Goal: Task Accomplishment & Management: Use online tool/utility

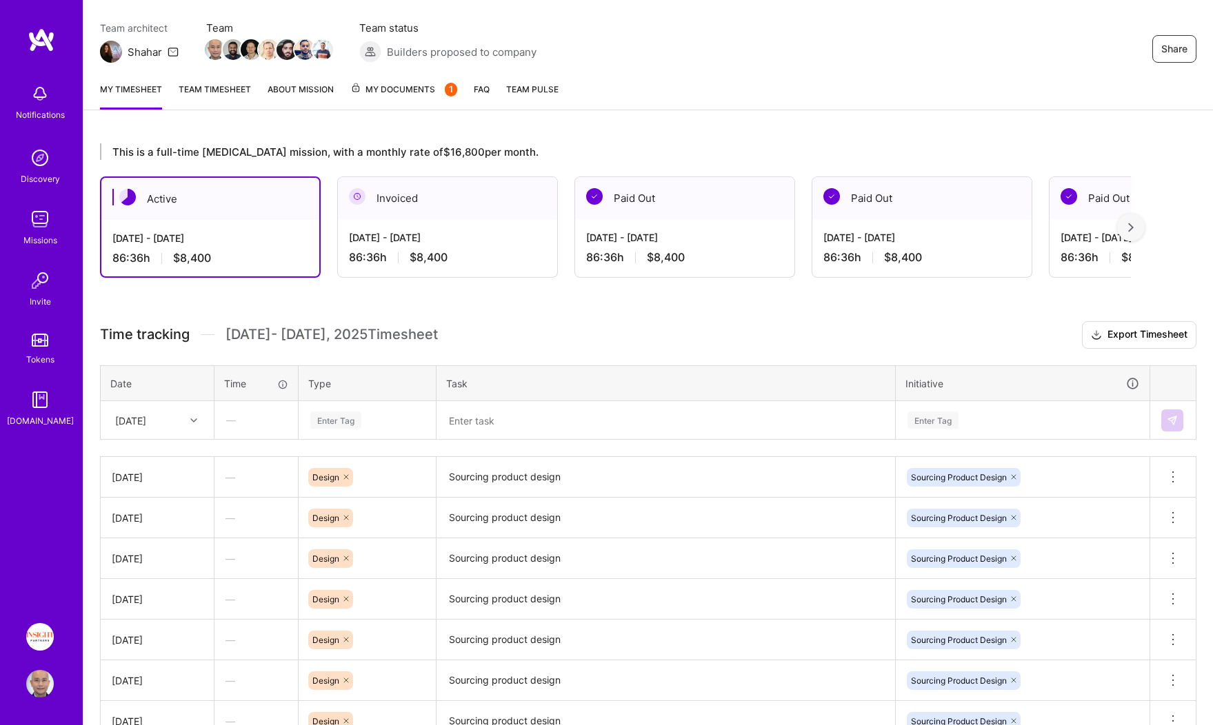
scroll to position [133, 0]
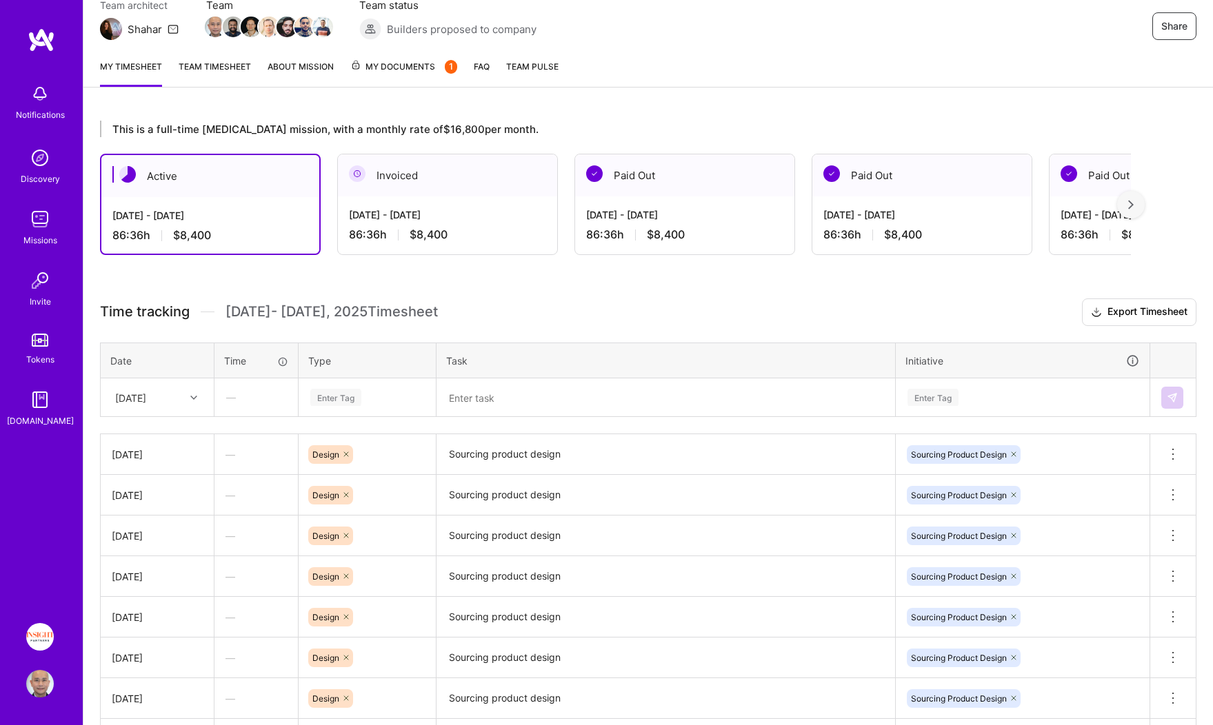
click at [192, 394] on icon at bounding box center [193, 397] width 7 height 7
click at [166, 612] on div "[DATE]" at bounding box center [157, 613] width 112 height 26
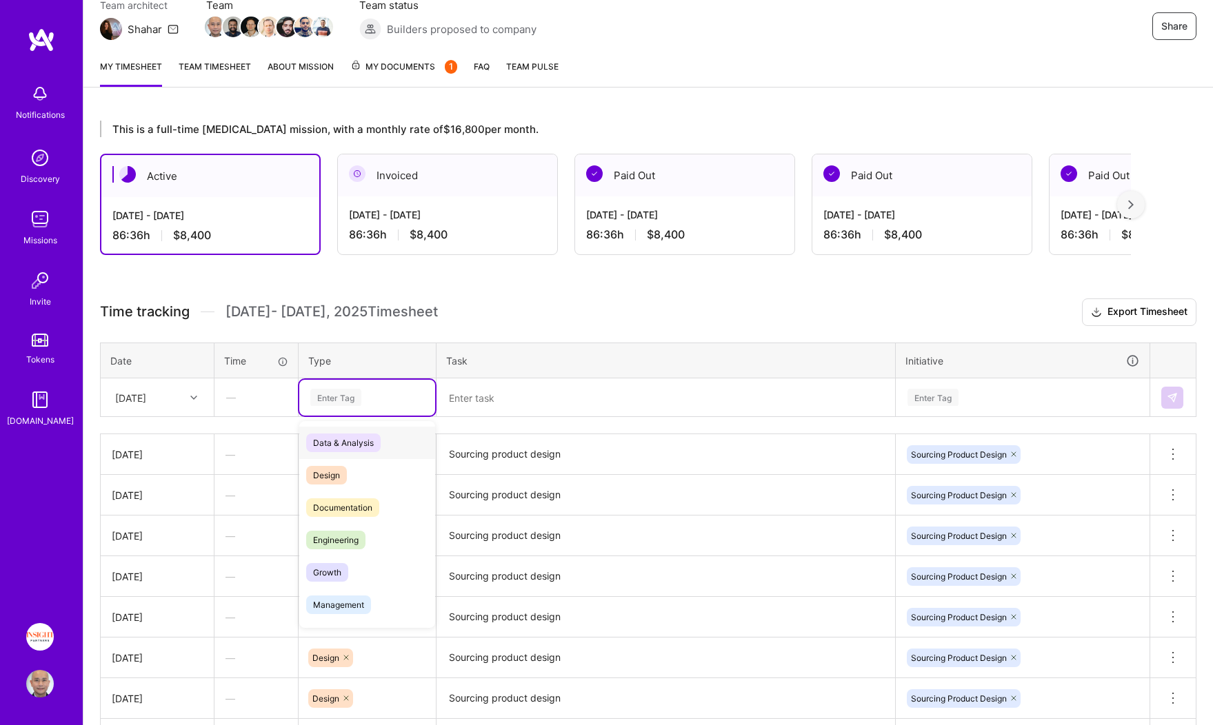
click at [329, 392] on div "Enter Tag" at bounding box center [335, 397] width 51 height 21
type input "de"
click at [337, 438] on span "Design" at bounding box center [326, 443] width 41 height 19
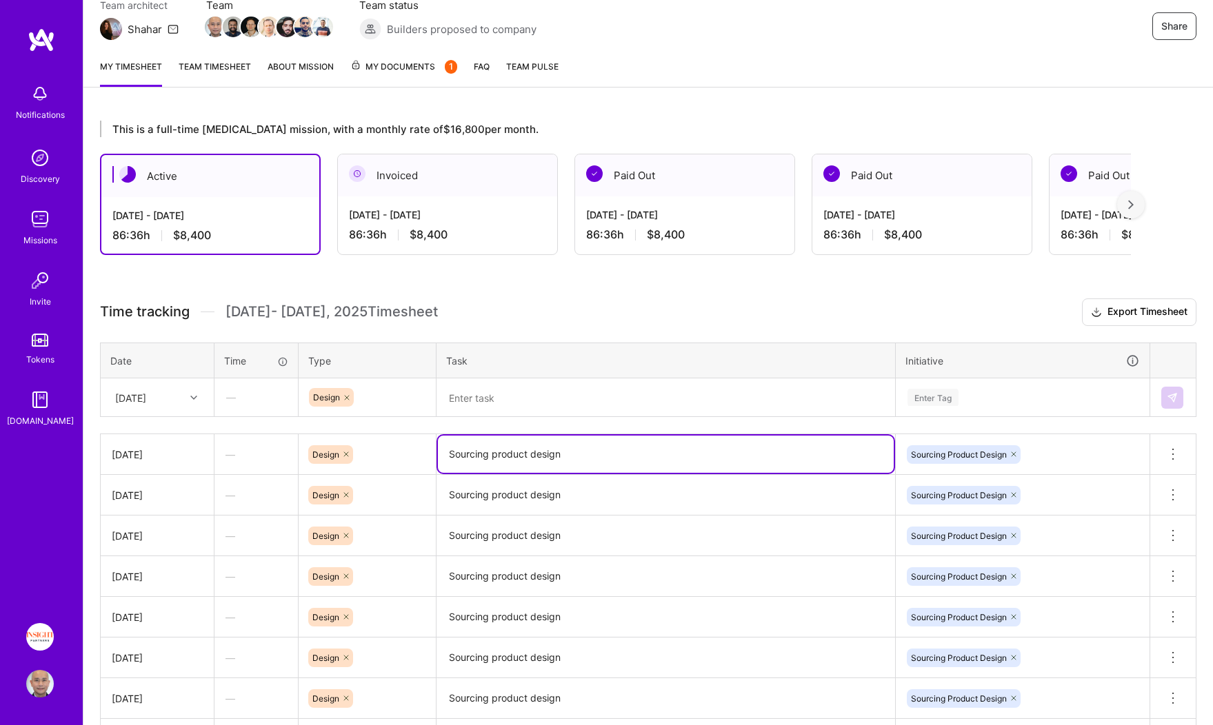
click at [477, 448] on textarea "Sourcing product design" at bounding box center [666, 454] width 456 height 37
click at [518, 400] on textarea at bounding box center [666, 398] width 456 height 36
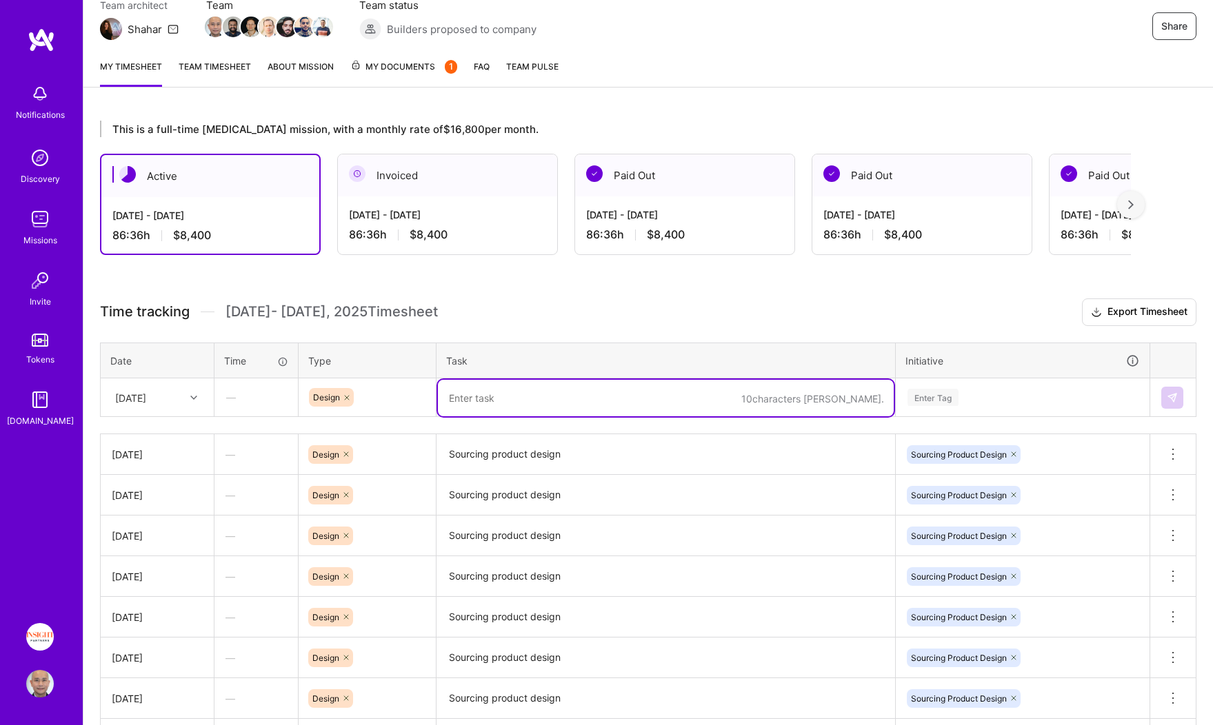
paste textarea "Sourcing product design"
type textarea "Sourcing product design"
click at [936, 397] on div "Enter Tag" at bounding box center [932, 397] width 51 height 21
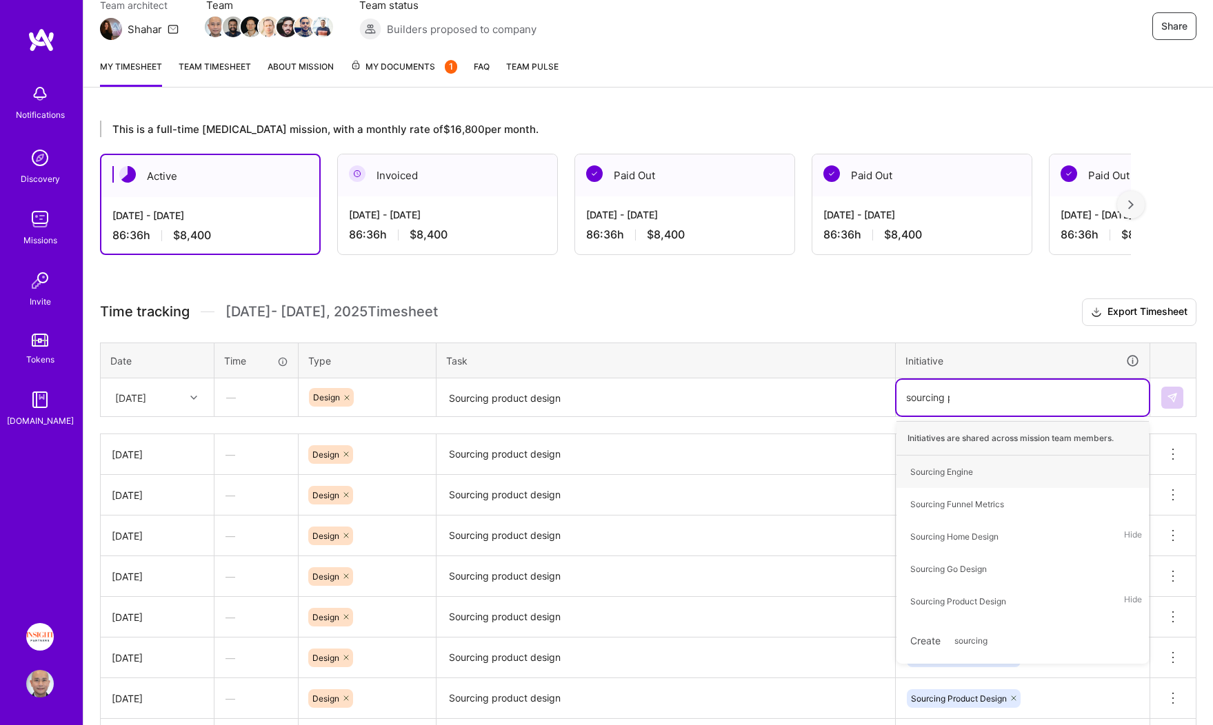
type input "sourcing pr"
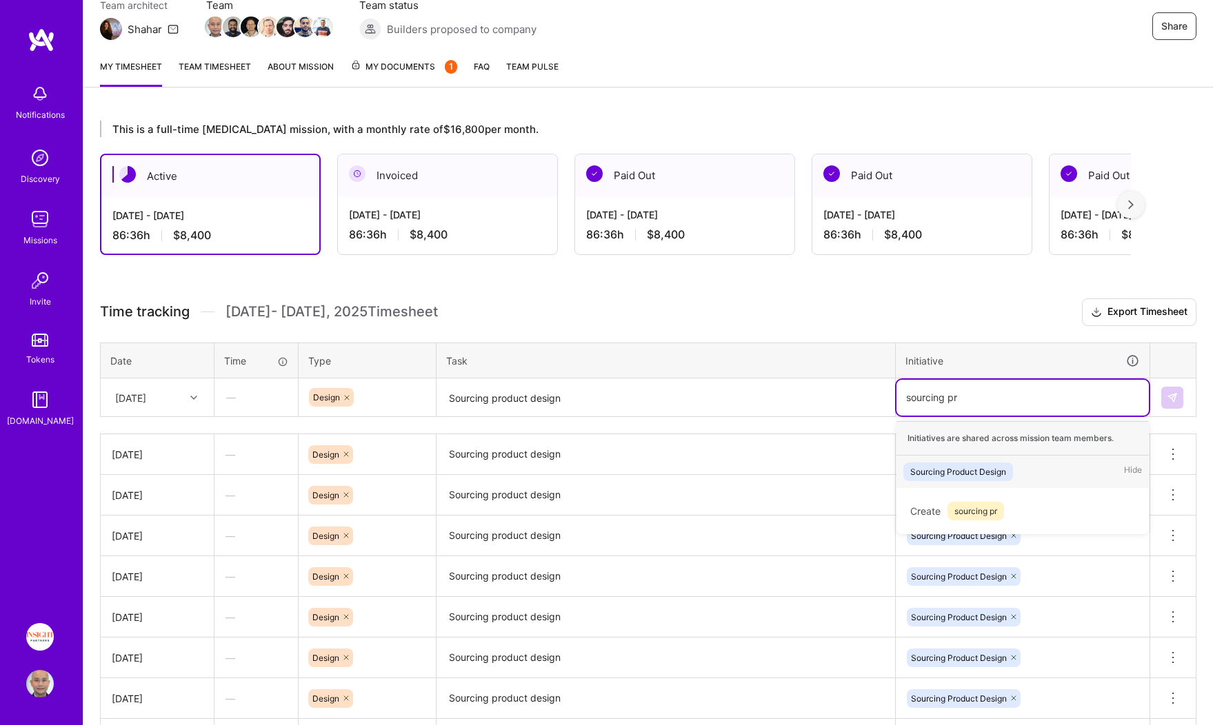
click at [939, 478] on div "Sourcing Product Design" at bounding box center [958, 472] width 96 height 14
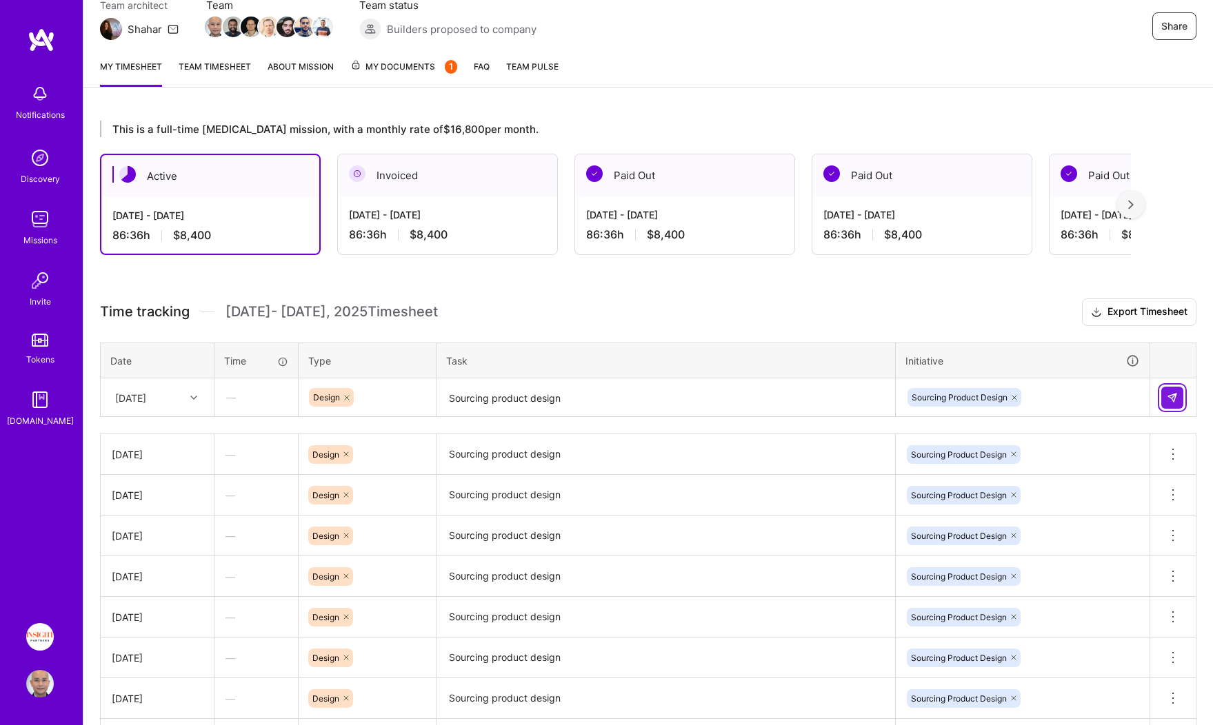
click at [1176, 396] on img at bounding box center [1172, 397] width 11 height 11
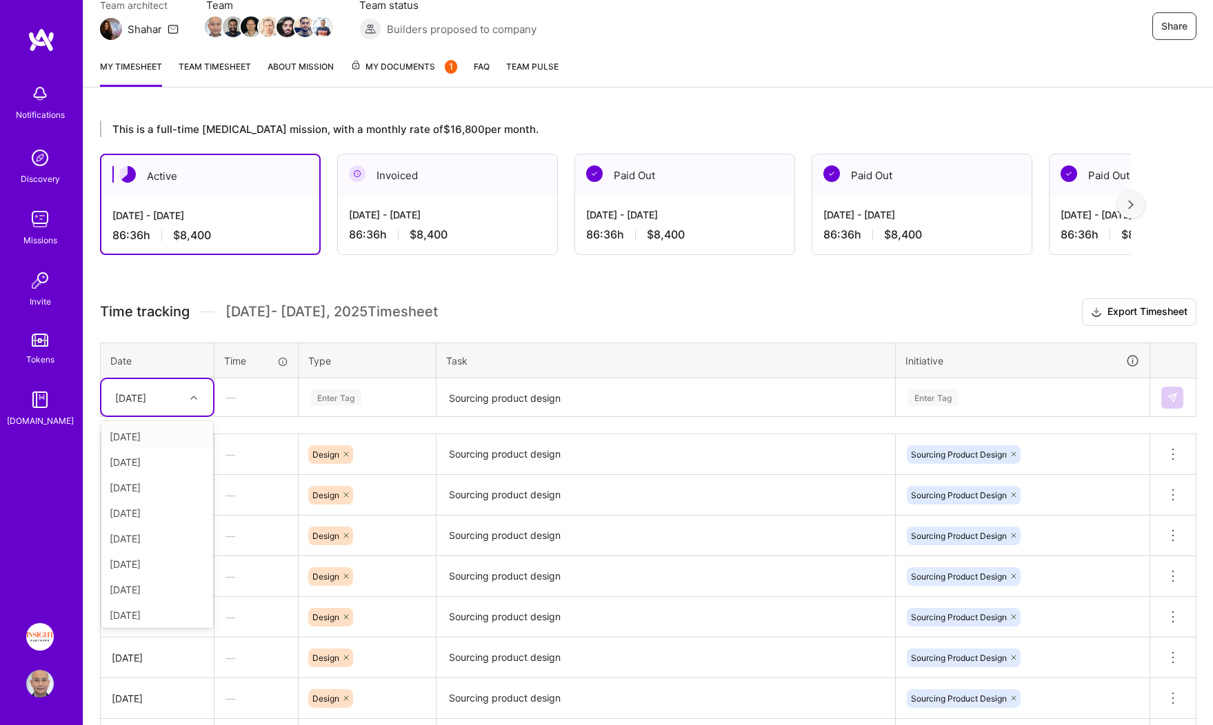
click at [200, 396] on div at bounding box center [195, 398] width 21 height 18
click at [157, 614] on div "[DATE]" at bounding box center [157, 613] width 112 height 26
click at [332, 392] on div "Enter Tag" at bounding box center [335, 397] width 51 height 21
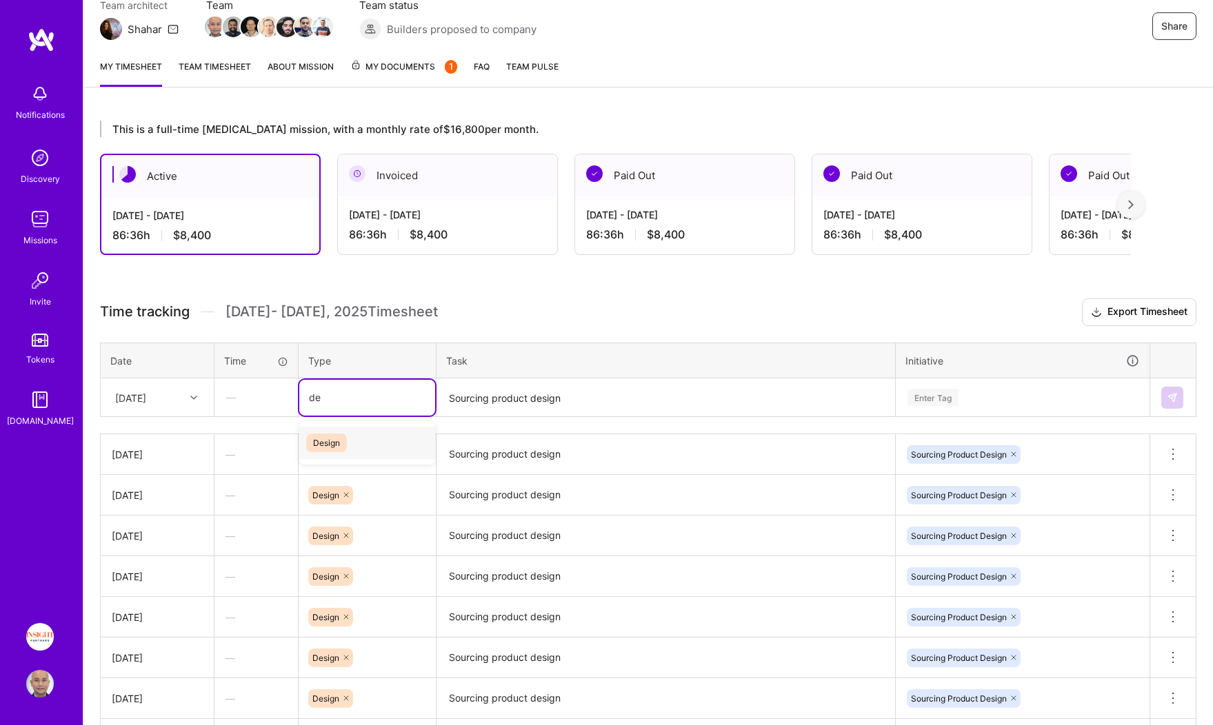
type input "des"
click at [331, 443] on span "Design" at bounding box center [326, 443] width 41 height 19
click at [468, 397] on textarea "Sourcing product design" at bounding box center [666, 398] width 456 height 37
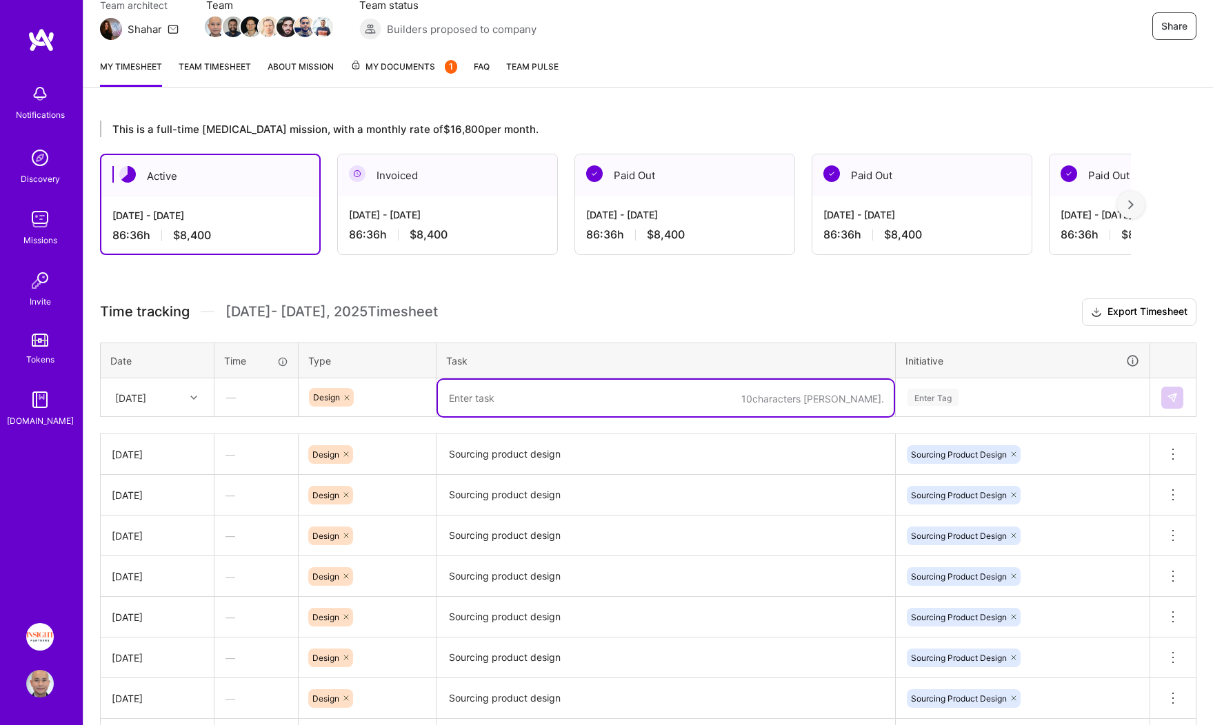
paste textarea "Sourcing product design"
type textarea "Sourcing product design"
click at [926, 397] on div "Enter Tag" at bounding box center [932, 397] width 51 height 21
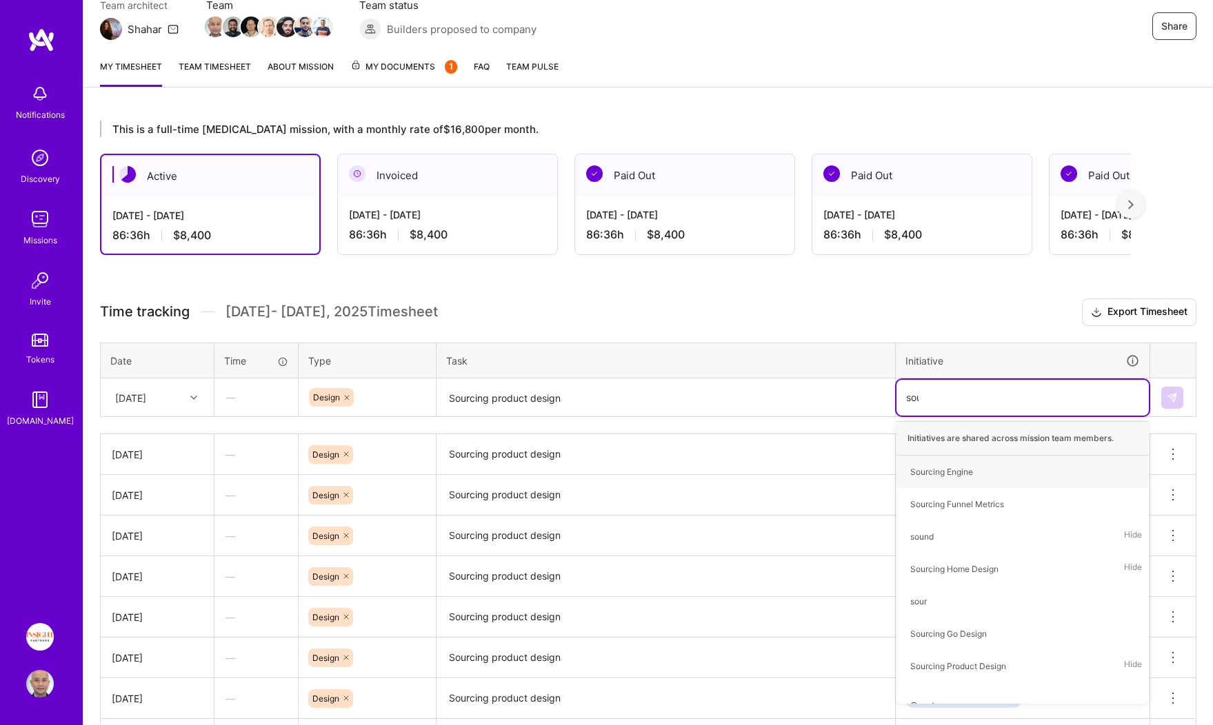
type input "sour"
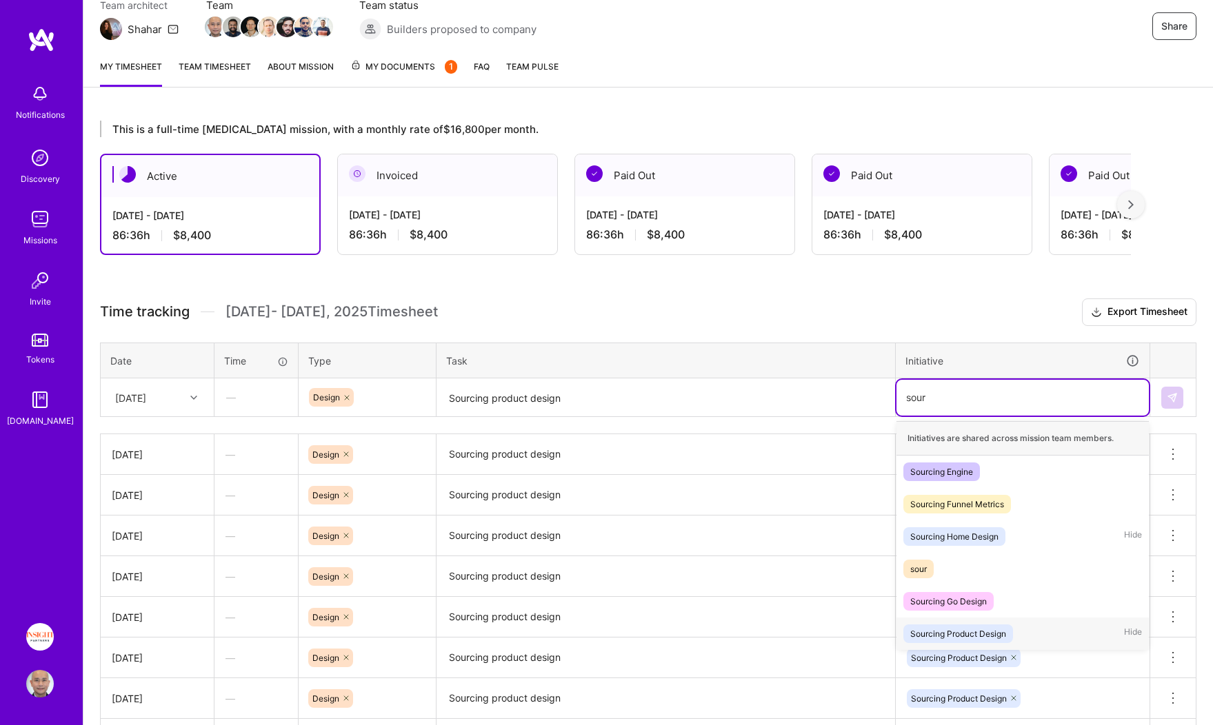
click at [961, 639] on div "Sourcing Product Design" at bounding box center [958, 634] width 96 height 14
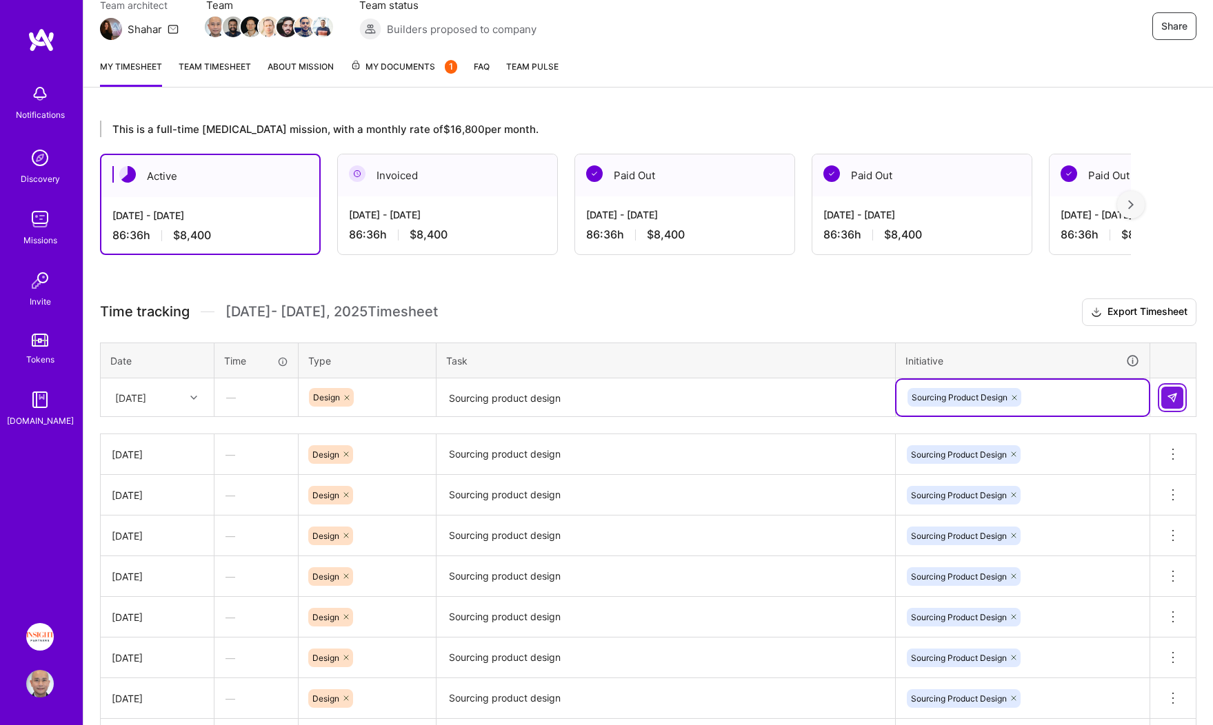
click at [1165, 397] on button at bounding box center [1172, 398] width 22 height 22
